Goal: Task Accomplishment & Management: Manage account settings

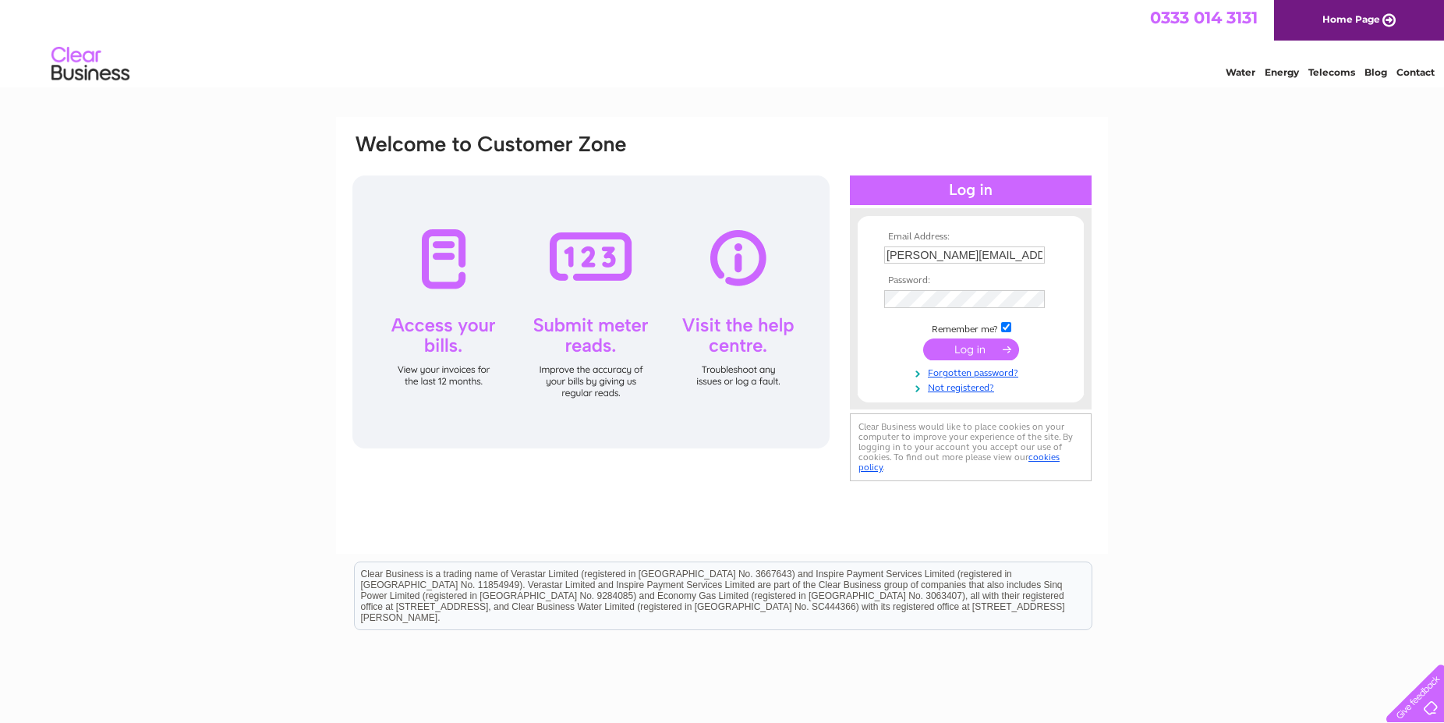
click at [982, 356] on input "submit" at bounding box center [971, 349] width 96 height 22
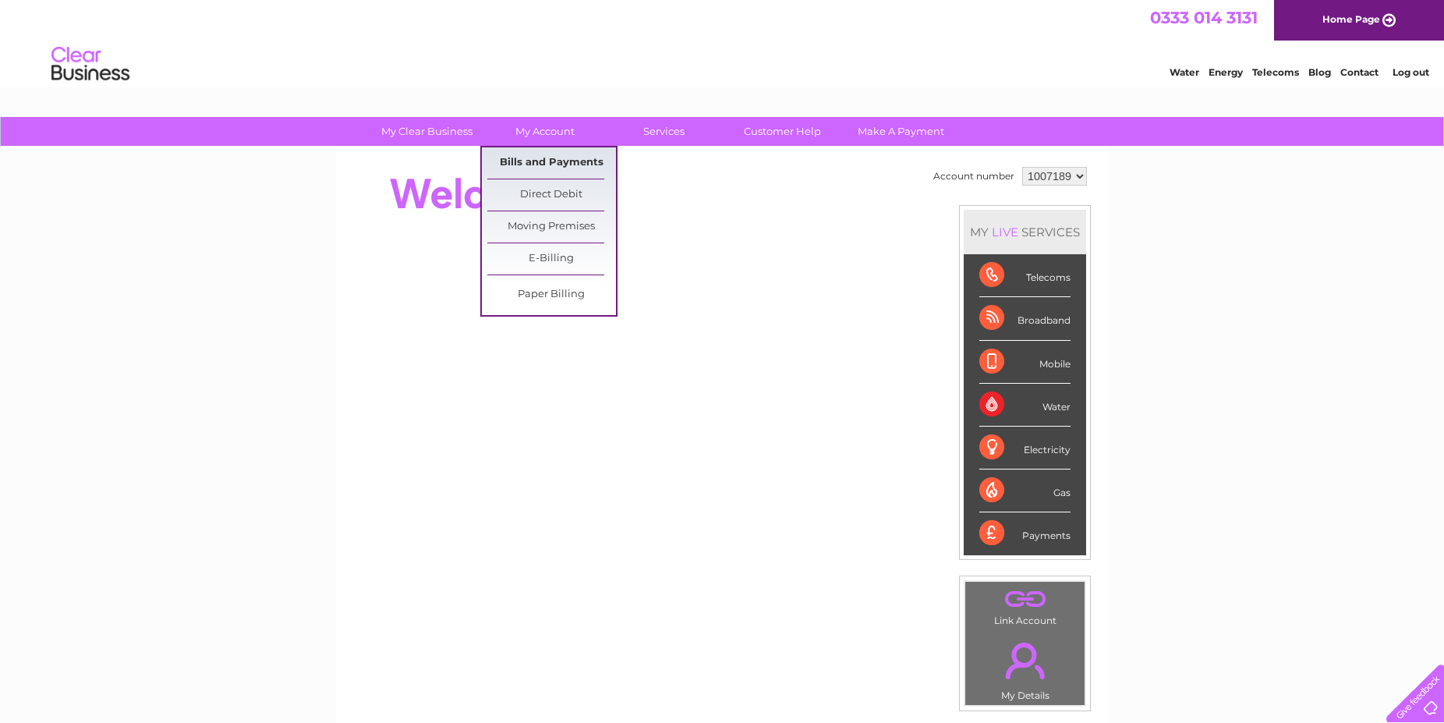
click at [529, 168] on link "Bills and Payments" at bounding box center [551, 162] width 129 height 31
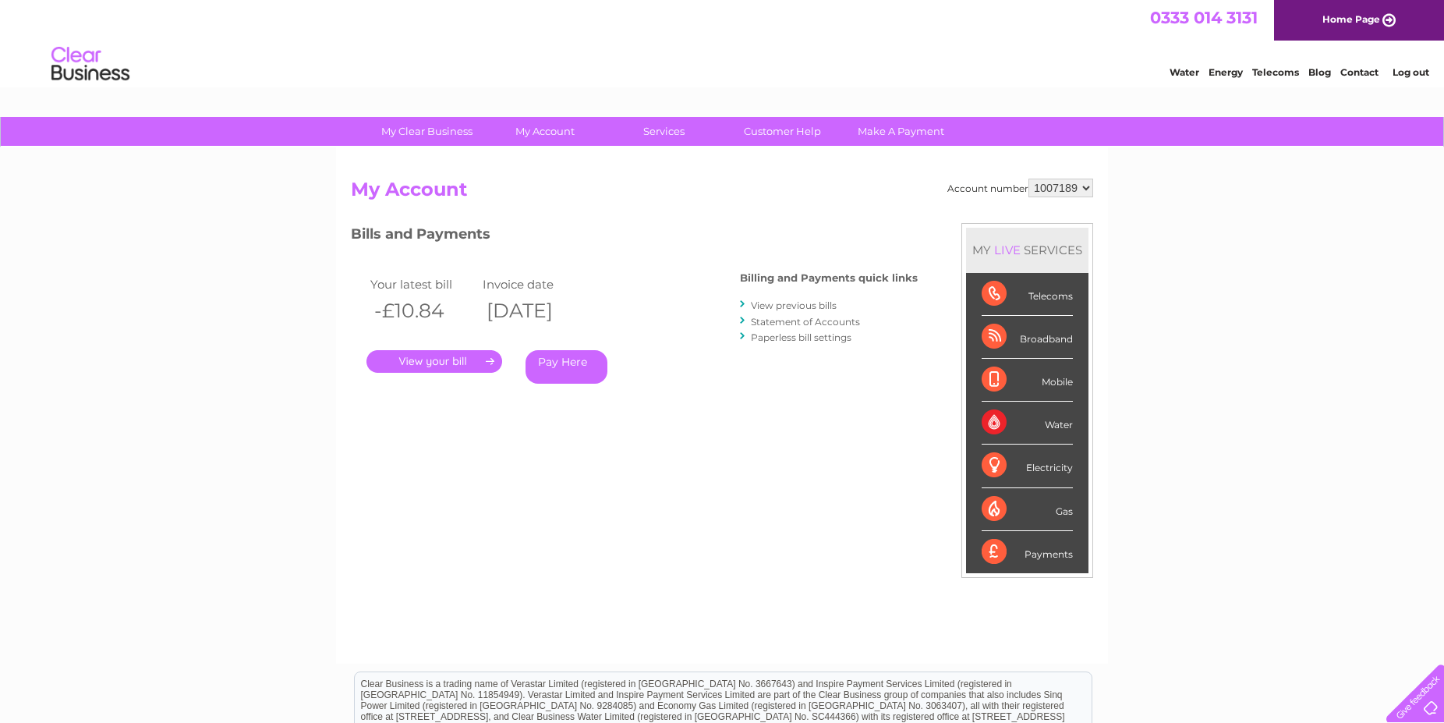
click at [467, 358] on link "." at bounding box center [434, 361] width 136 height 23
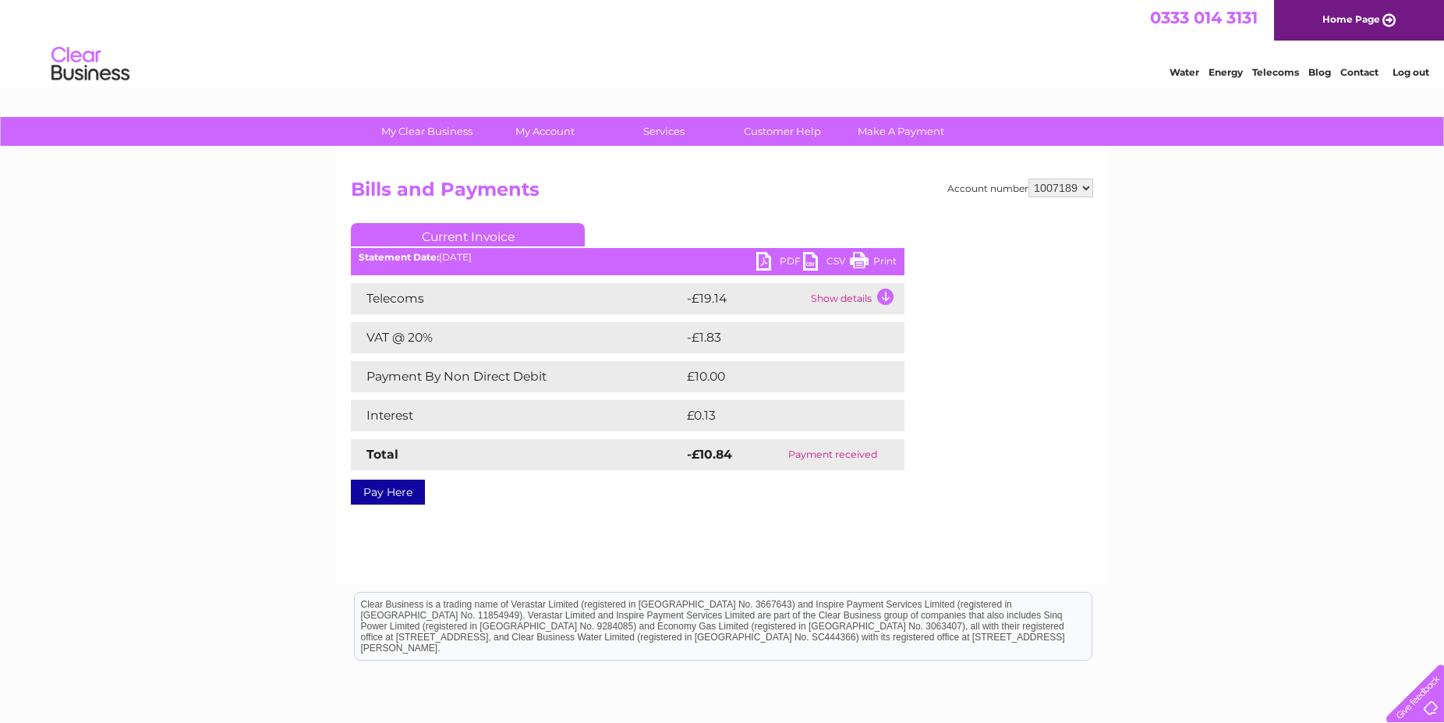
click at [791, 259] on link "PDF" at bounding box center [779, 263] width 47 height 23
